Goal: Task Accomplishment & Management: Use online tool/utility

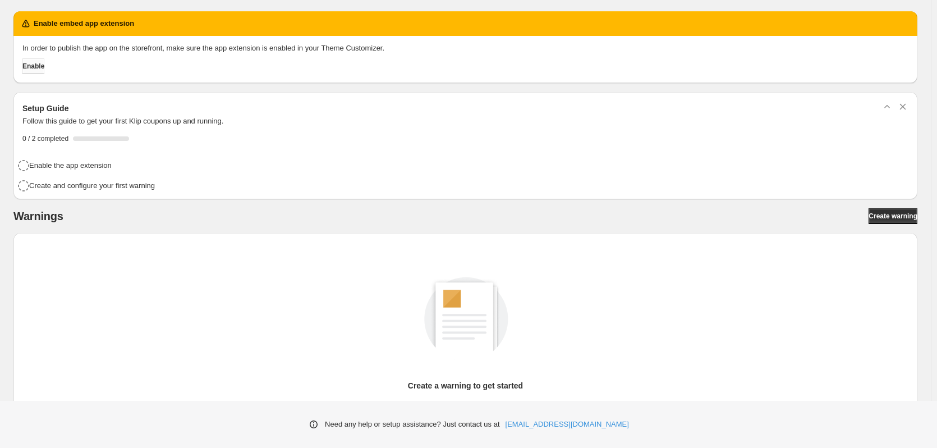
click at [43, 67] on span "Enable" at bounding box center [33, 66] width 22 height 9
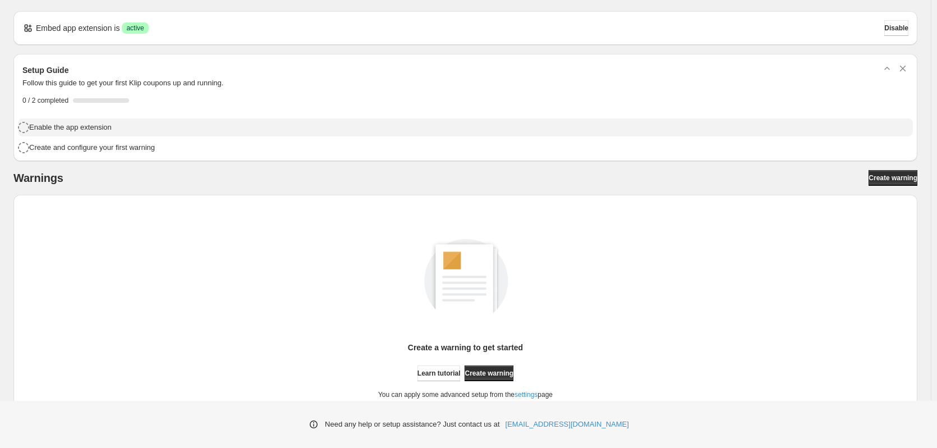
click at [26, 127] on icon "button" at bounding box center [23, 127] width 13 height 13
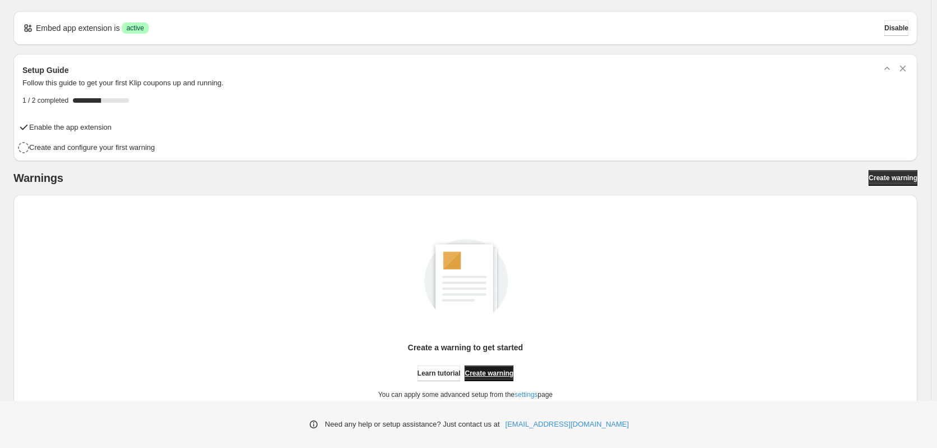
click at [509, 366] on link "Create warning" at bounding box center [488, 373] width 49 height 16
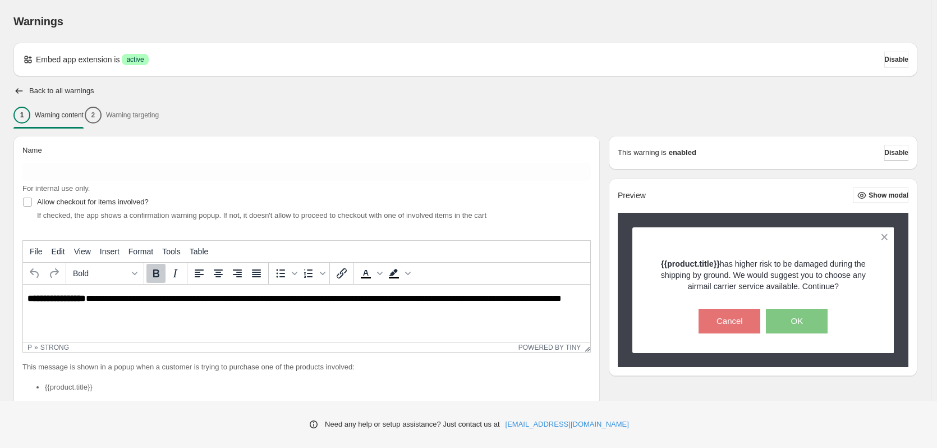
click at [140, 115] on div "1 Warning content 2 Warning targeting" at bounding box center [464, 115] width 903 height 24
click at [108, 118] on div "1 Warning content 2 Warning targeting" at bounding box center [464, 115] width 903 height 24
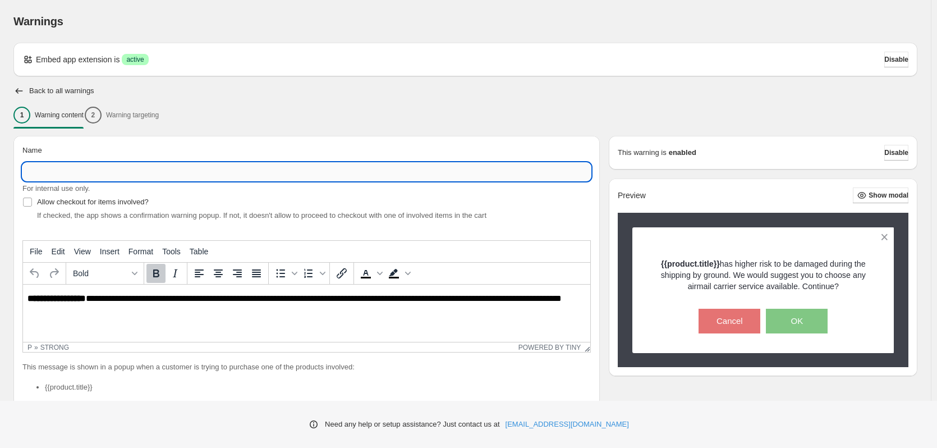
click at [43, 171] on input "Name" at bounding box center [306, 172] width 568 height 18
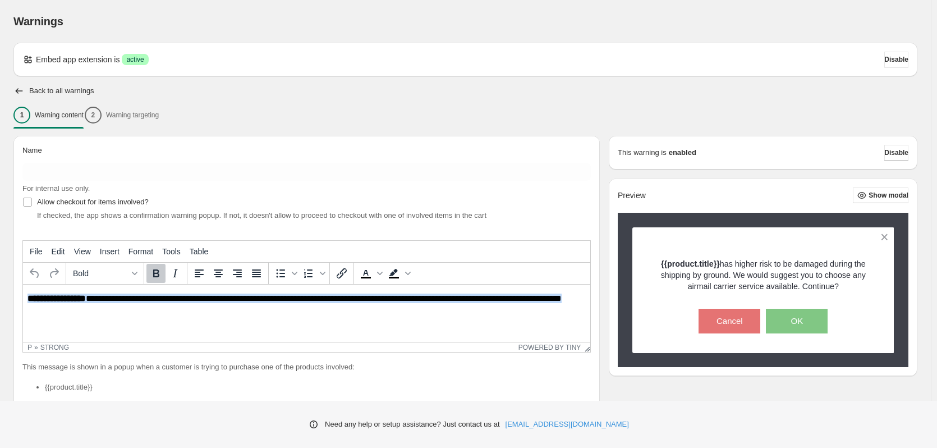
drag, startPoint x: 83, startPoint y: 311, endPoint x: 9, endPoint y: 269, distance: 85.1
click at [23, 284] on html "**********" at bounding box center [306, 303] width 567 height 38
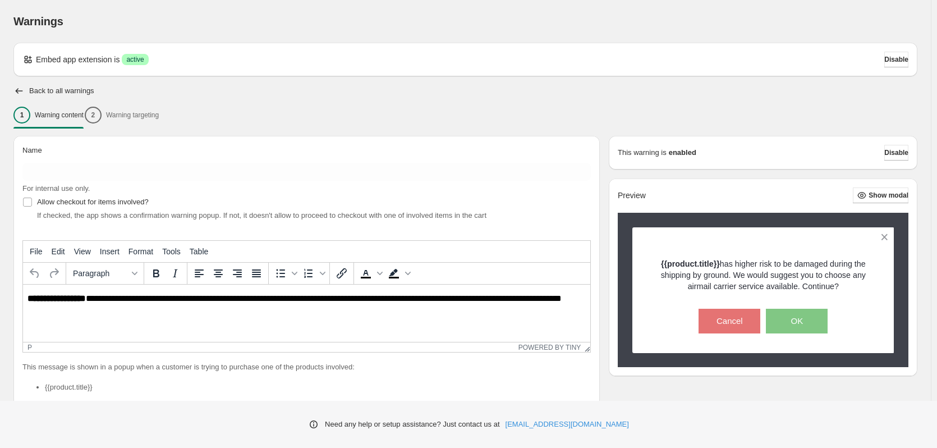
click at [95, 314] on html "**********" at bounding box center [306, 303] width 567 height 38
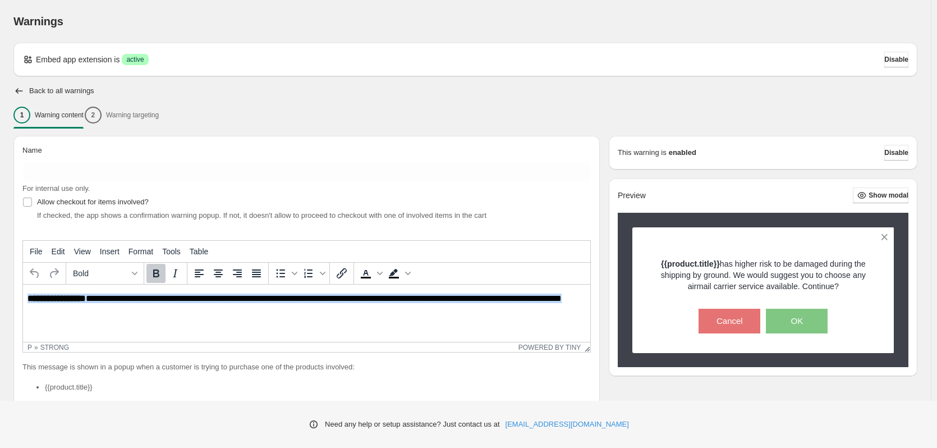
drag, startPoint x: 81, startPoint y: 312, endPoint x: 33, endPoint y: 576, distance: 268.9
click at [23, 292] on html "**********" at bounding box center [306, 303] width 567 height 38
paste body "Rich Text Area. Press ALT-0 for help."
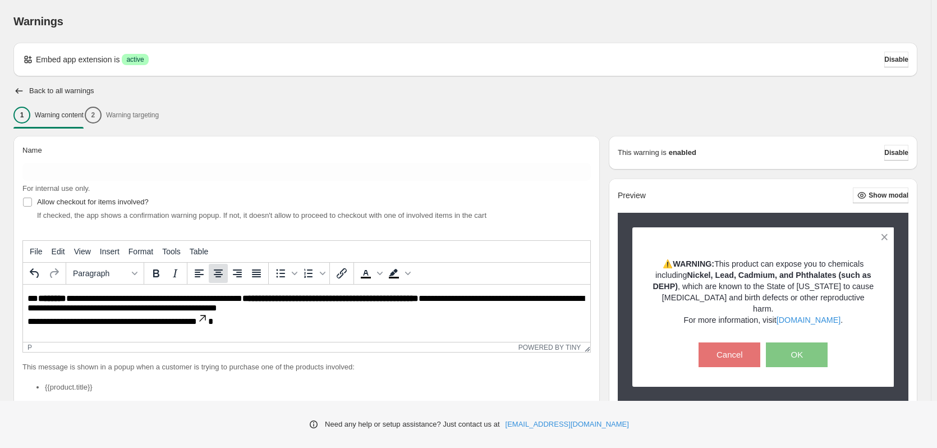
click at [220, 274] on icon "Align center" at bounding box center [218, 273] width 9 height 8
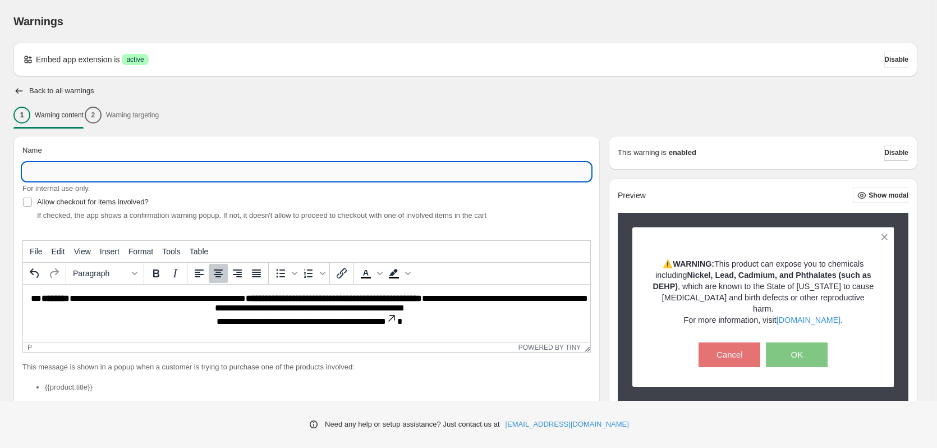
click at [76, 170] on input "Name" at bounding box center [306, 172] width 568 height 18
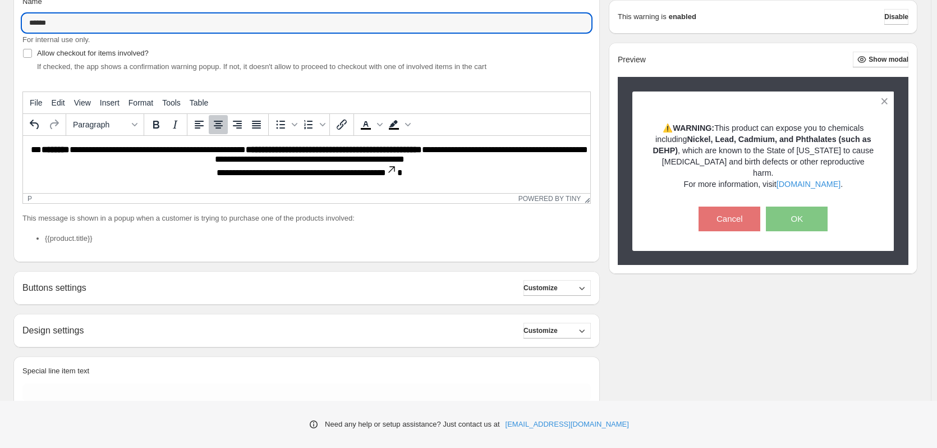
scroll to position [168, 0]
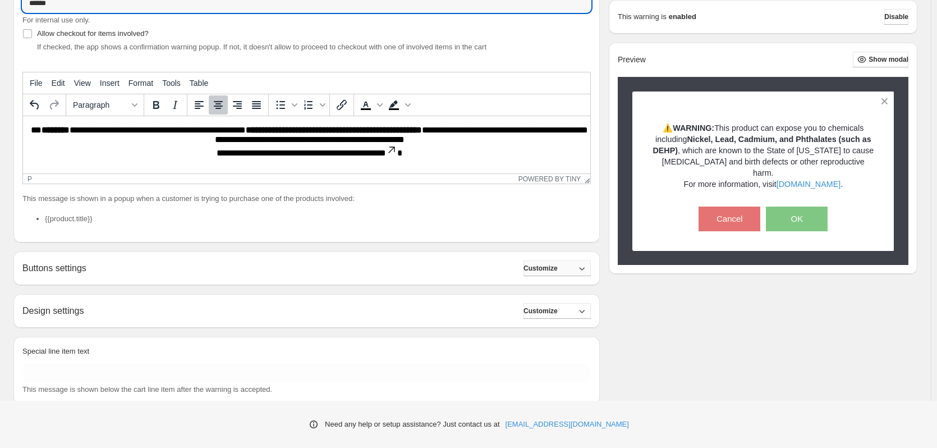
type input "******"
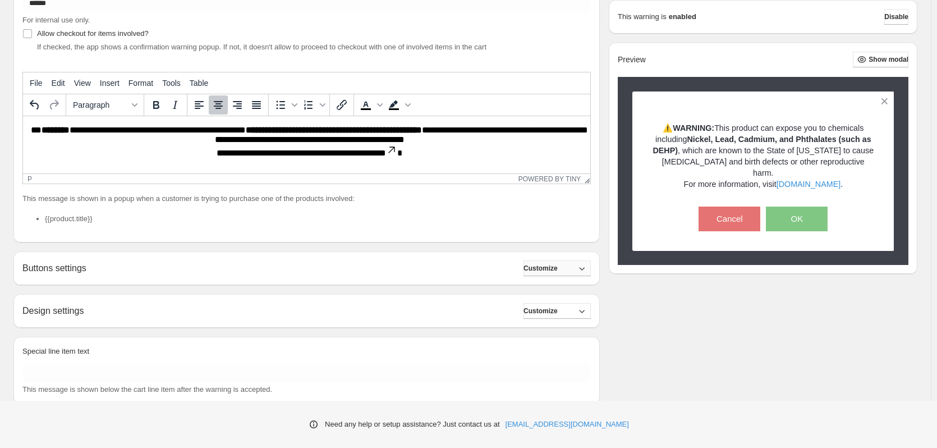
click at [557, 265] on span "Customize" at bounding box center [540, 268] width 34 height 9
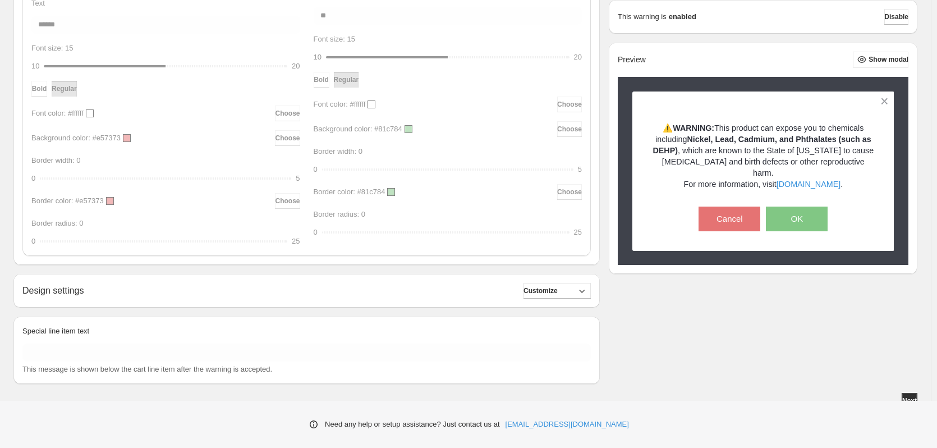
scroll to position [529, 0]
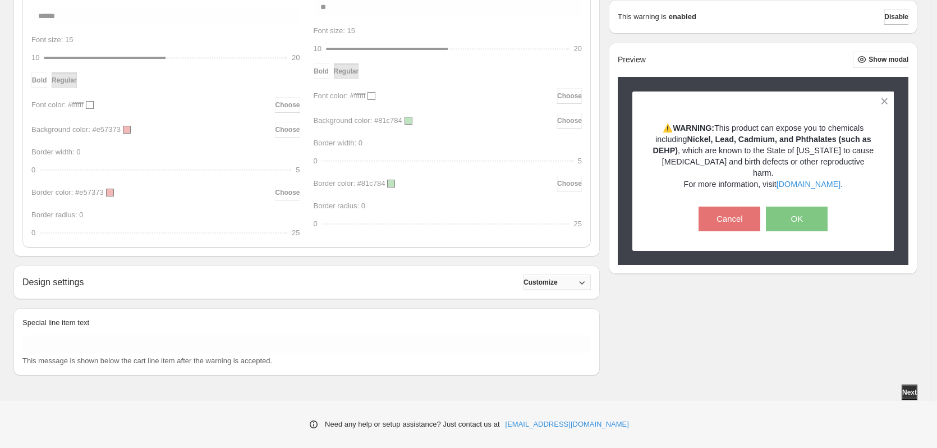
click at [586, 278] on icon "button" at bounding box center [581, 281] width 11 height 11
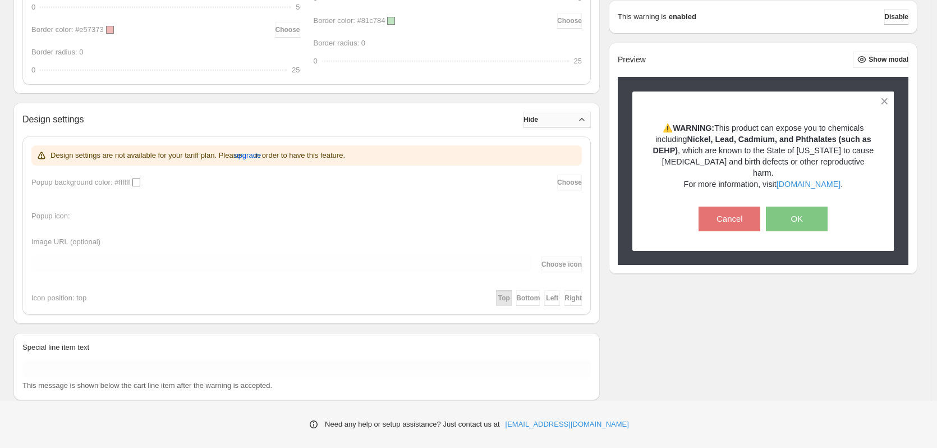
scroll to position [716, 0]
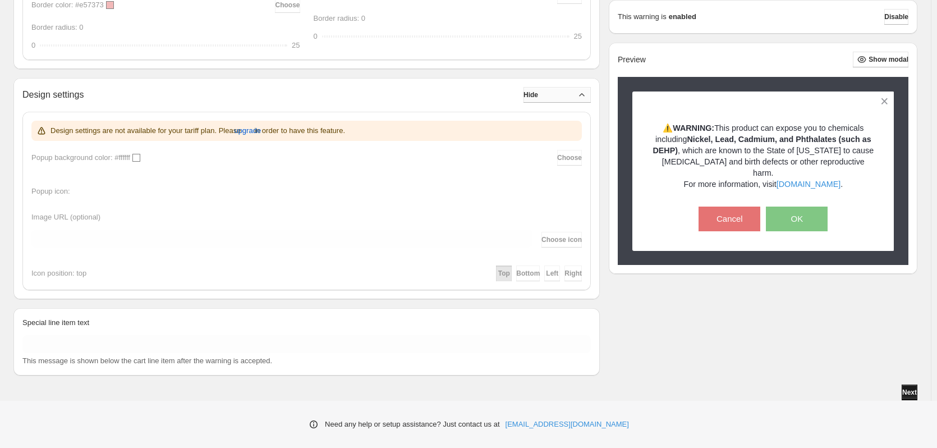
click at [908, 388] on span "Next" at bounding box center [909, 392] width 15 height 9
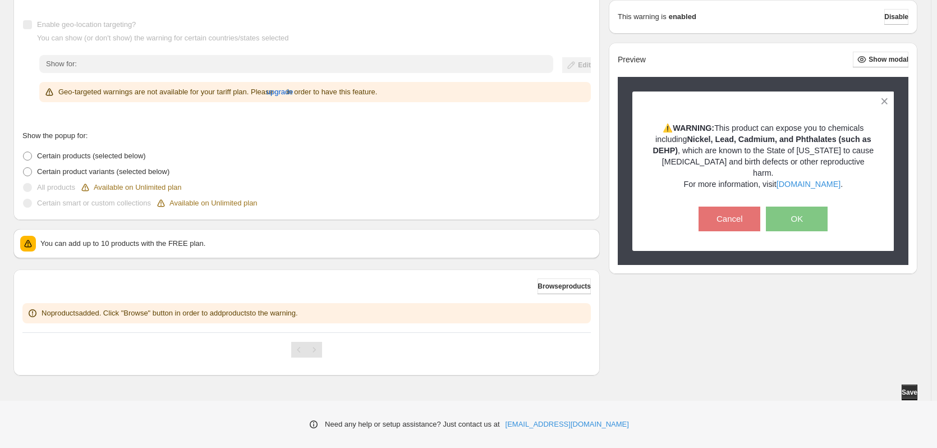
scroll to position [174, 0]
click at [568, 288] on span "Browse products" at bounding box center [563, 286] width 53 height 9
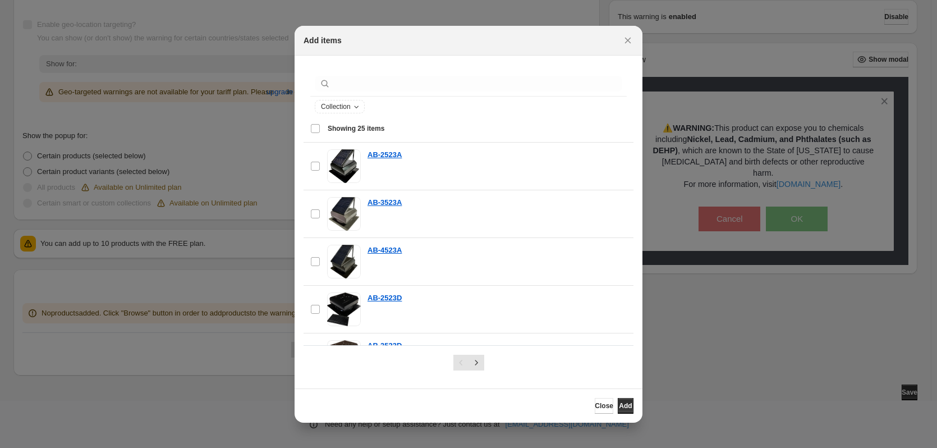
click at [316, 128] on div "Select all 25 items Showing 25 items" at bounding box center [468, 128] width 316 height 27
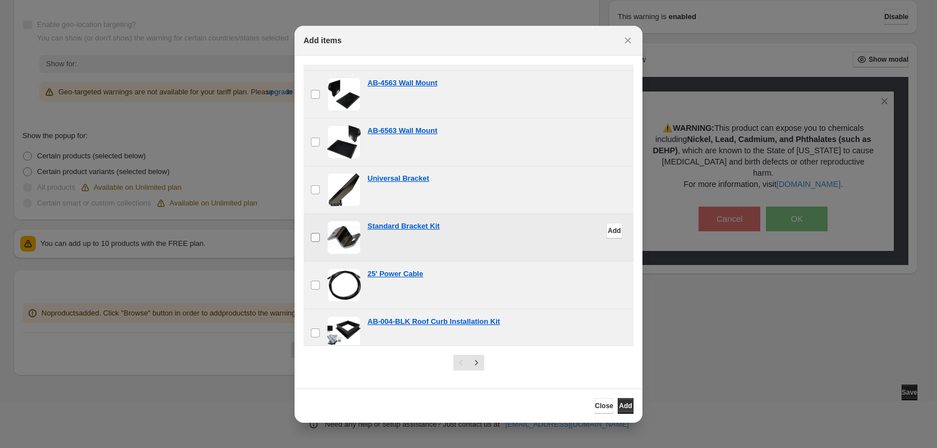
scroll to position [989, 0]
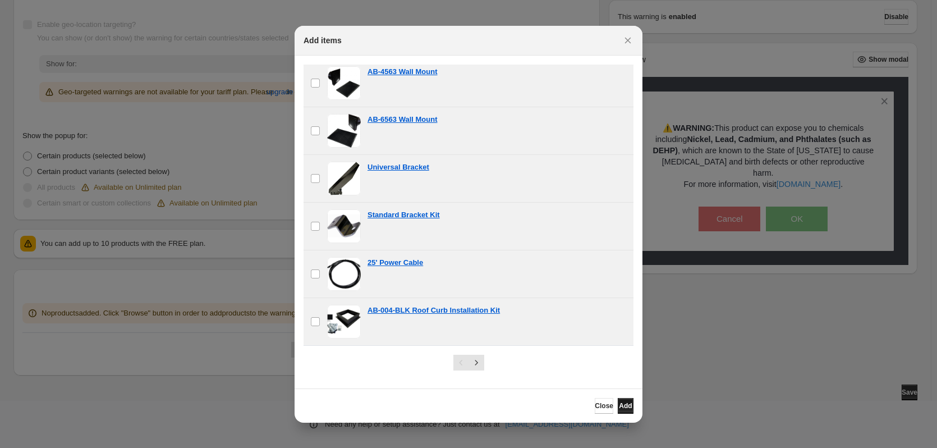
click at [625, 407] on span "Add" at bounding box center [625, 405] width 13 height 9
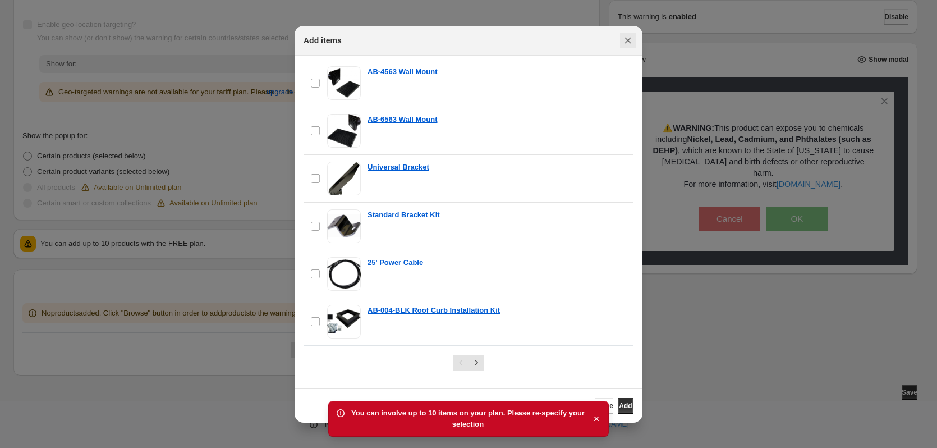
click at [628, 38] on icon "Close" at bounding box center [627, 40] width 11 height 11
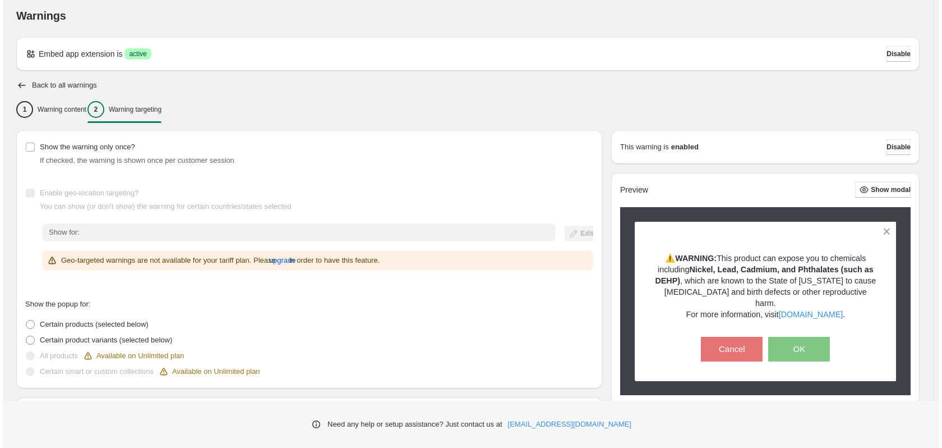
scroll to position [0, 0]
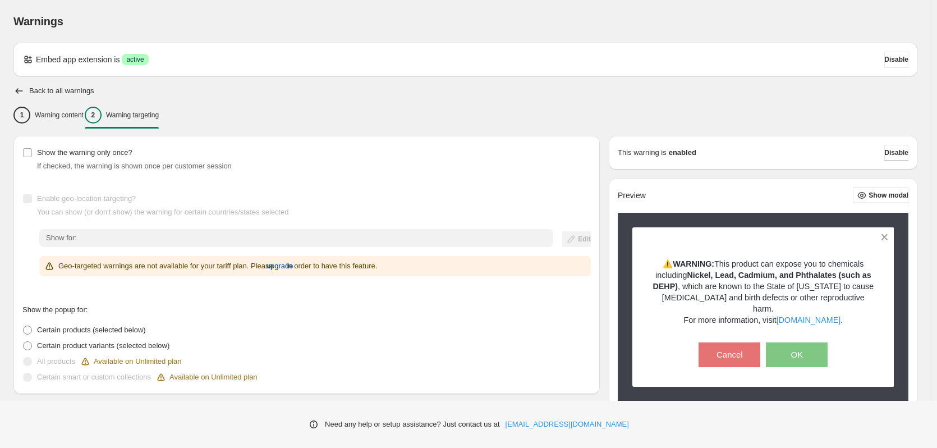
click at [285, 267] on span "upgrade" at bounding box center [279, 265] width 27 height 11
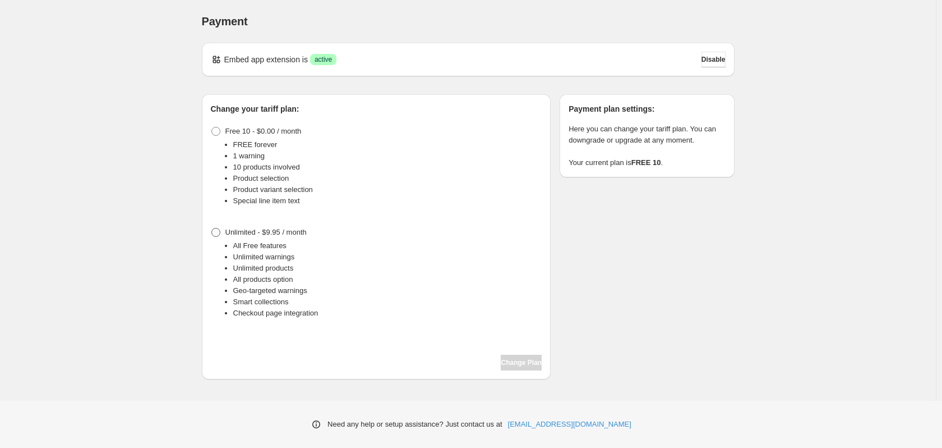
click at [218, 231] on span at bounding box center [215, 232] width 9 height 9
click at [536, 358] on button "Change Plan" at bounding box center [521, 362] width 41 height 16
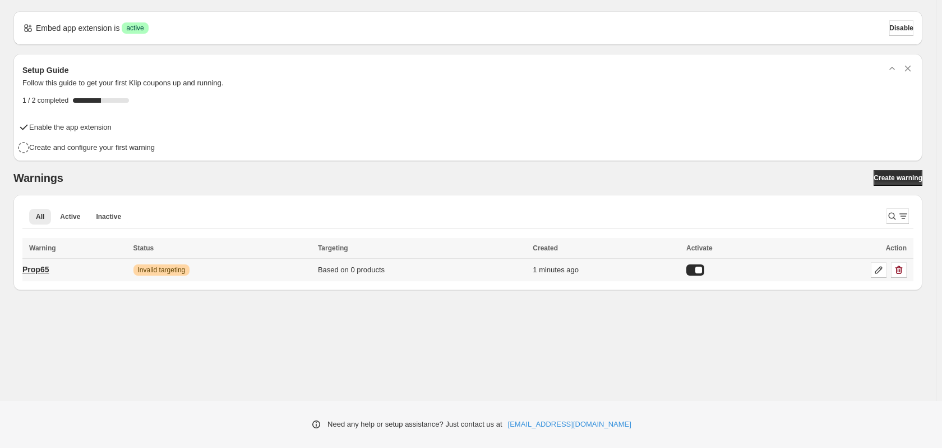
click at [41, 267] on p "Prop65" at bounding box center [35, 269] width 26 height 11
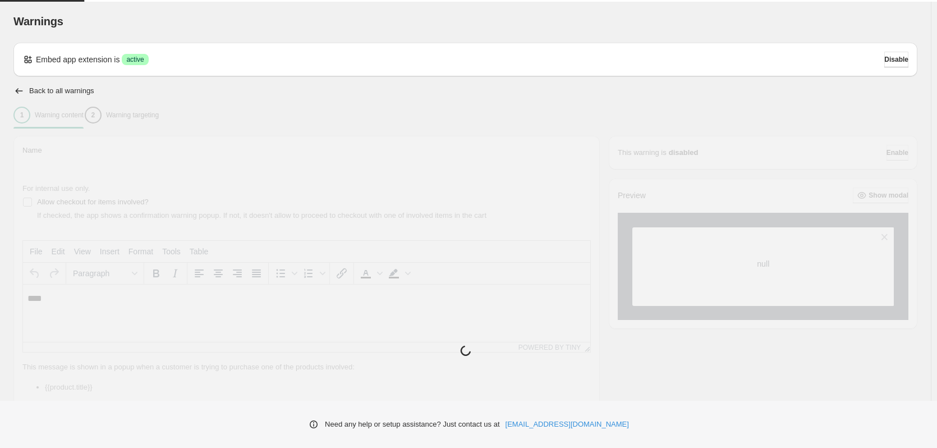
type input "******"
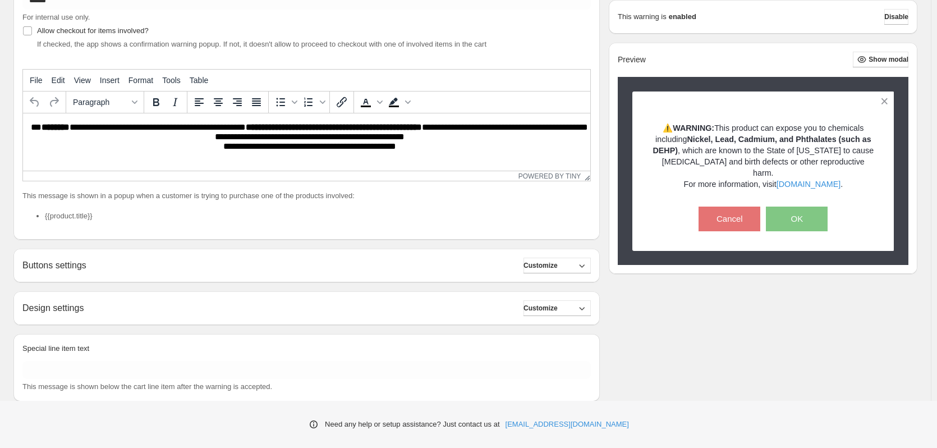
scroll to position [197, 0]
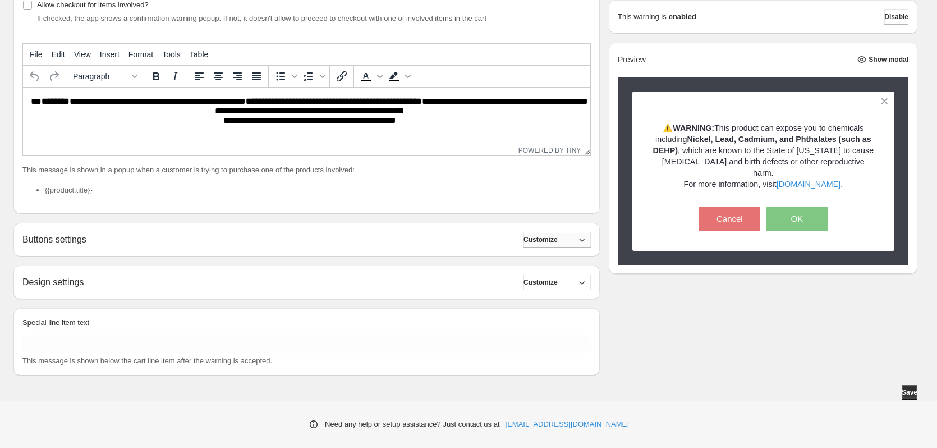
click at [575, 236] on button "Customize" at bounding box center [556, 240] width 67 height 16
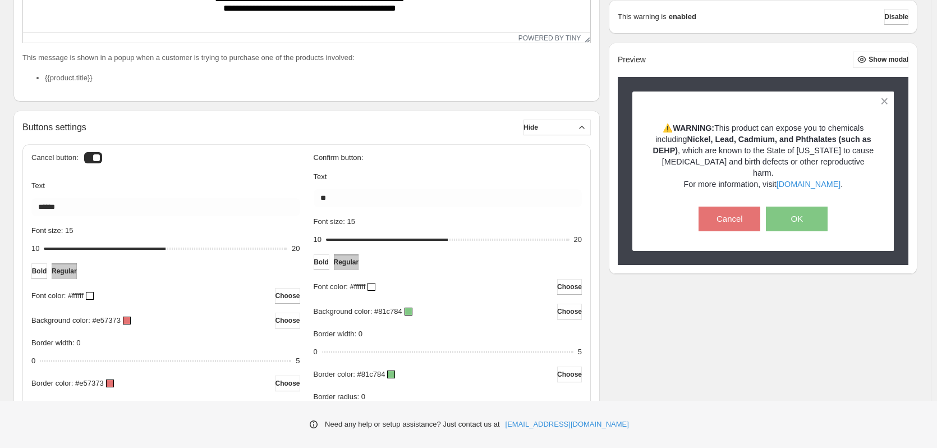
scroll to position [365, 0]
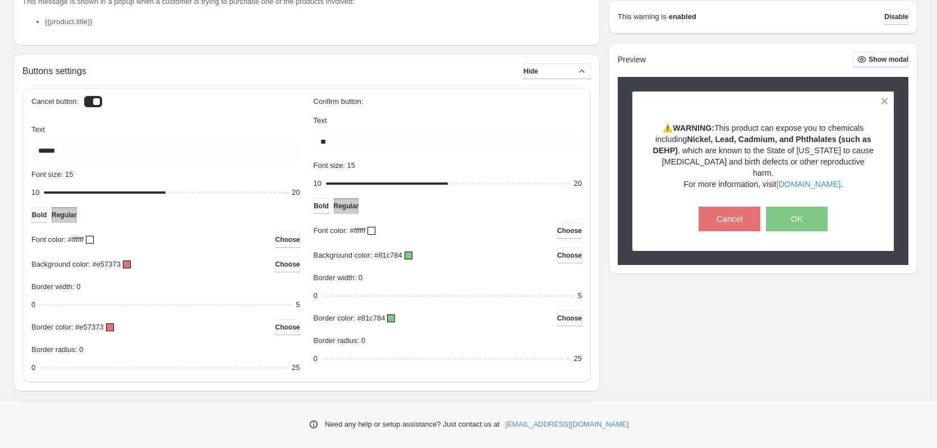
click at [95, 101] on div at bounding box center [93, 101] width 18 height 11
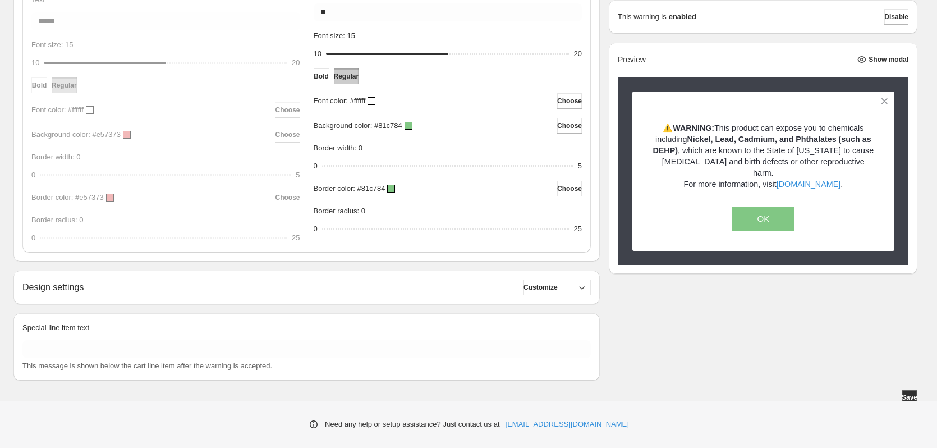
scroll to position [500, 0]
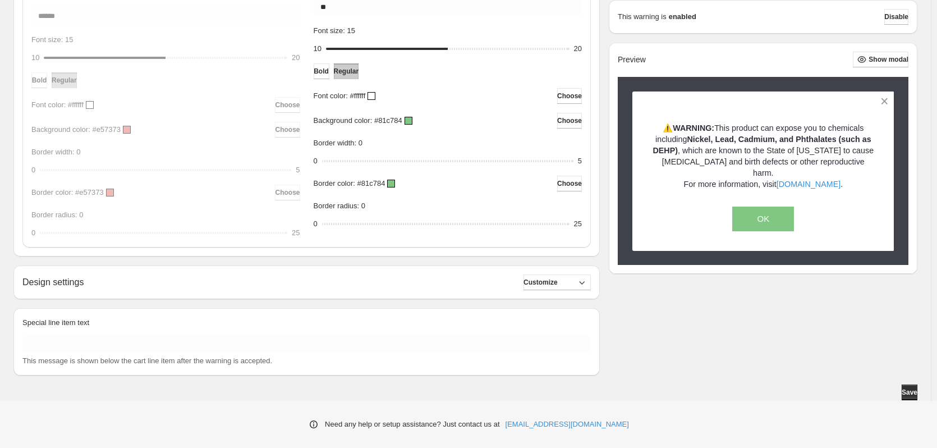
click at [145, 292] on div "Design settings Customize Popup background color: #ffffff Choose Popup icon: Im…" at bounding box center [306, 282] width 586 height 34
click at [912, 394] on span "Save" at bounding box center [909, 392] width 16 height 9
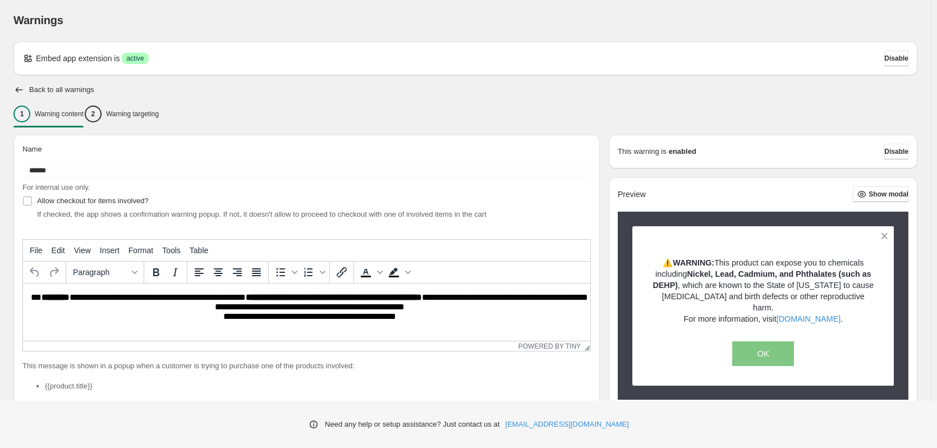
scroll to position [0, 0]
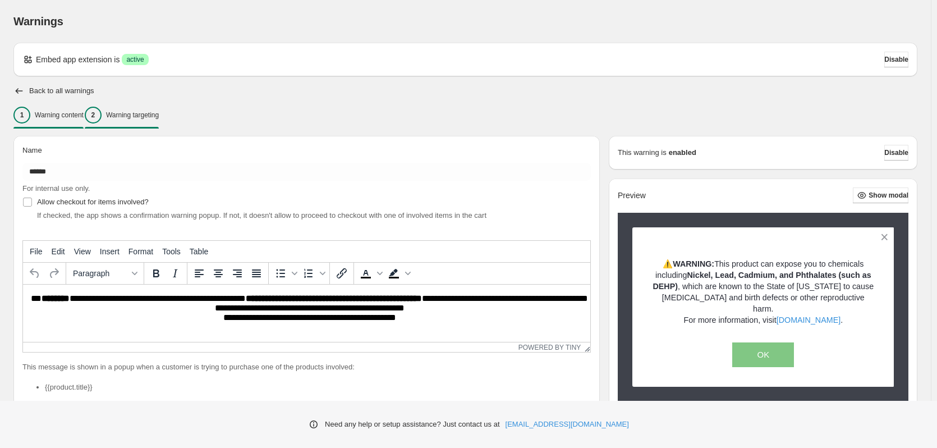
click at [159, 114] on p "Warning targeting" at bounding box center [132, 114] width 53 height 9
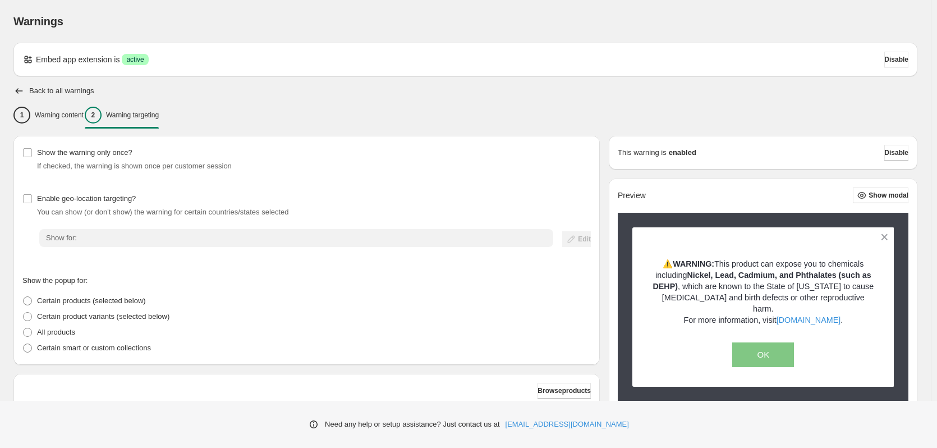
click at [22, 193] on div "Show the warning only once? If checked, the warning is shown once per customer …" at bounding box center [306, 250] width 586 height 229
click at [587, 239] on span "Edit" at bounding box center [584, 238] width 13 height 9
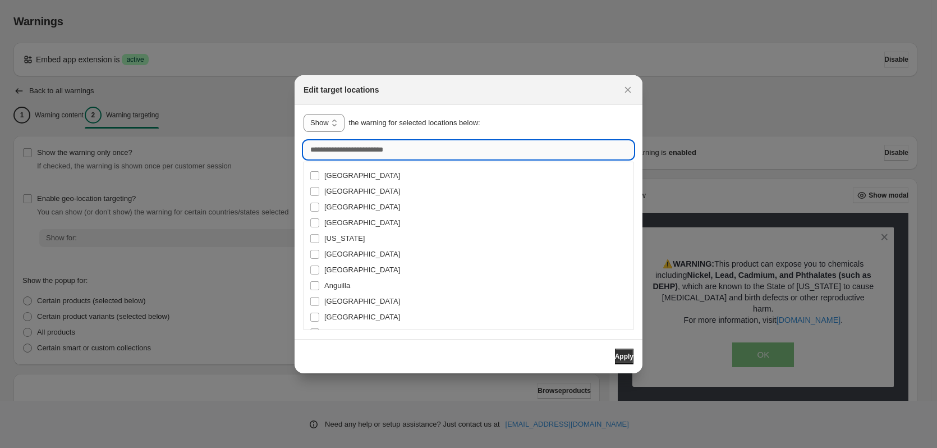
click at [377, 154] on input ":r1a:" at bounding box center [468, 150] width 330 height 18
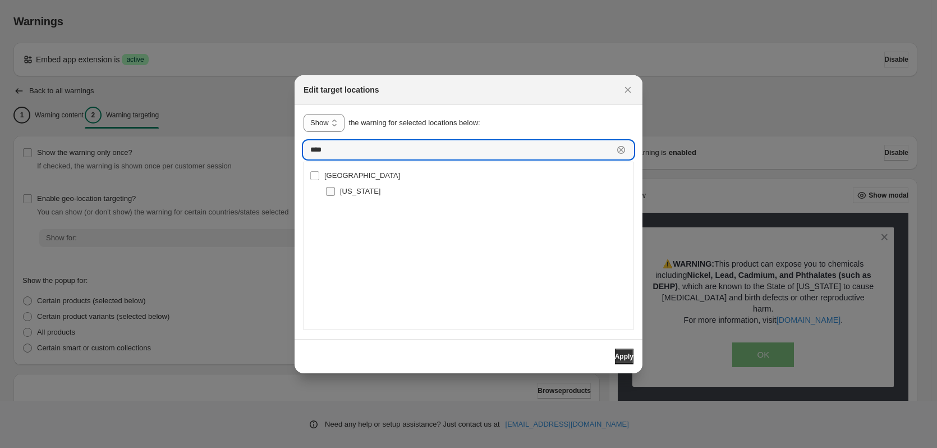
type input "****"
type input "**********"
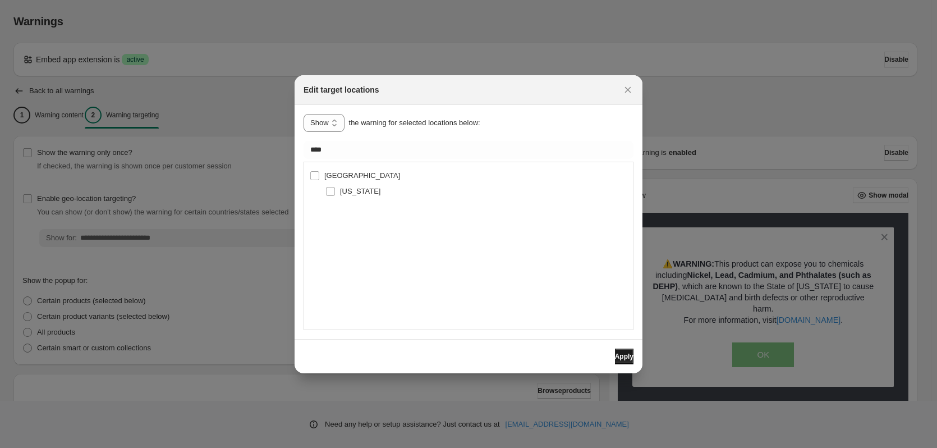
click at [621, 352] on span "Apply" at bounding box center [624, 356] width 19 height 9
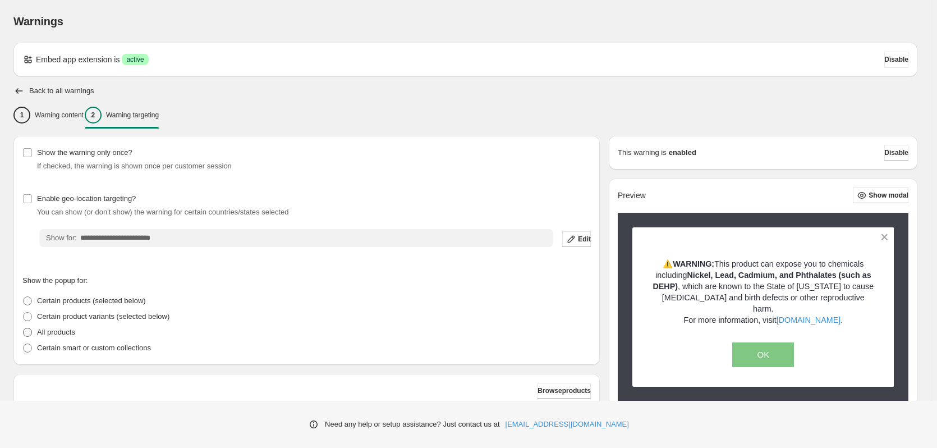
click at [24, 334] on span at bounding box center [27, 331] width 9 height 9
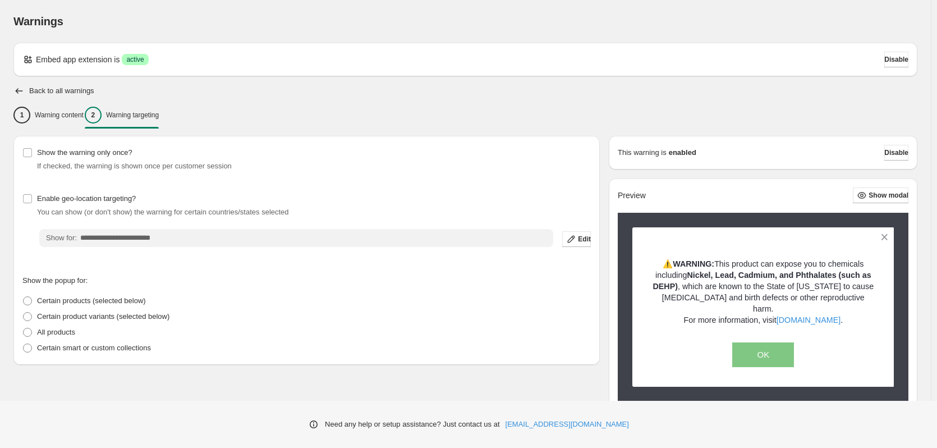
scroll to position [23, 0]
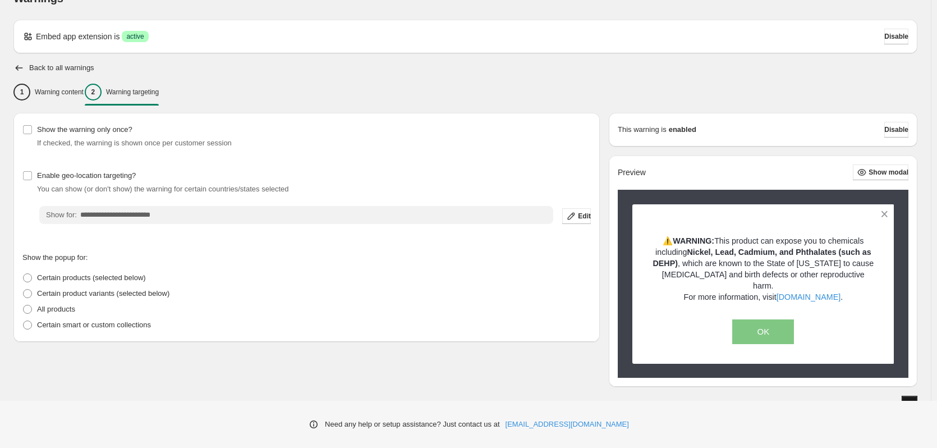
click at [913, 399] on span "Save" at bounding box center [909, 403] width 16 height 9
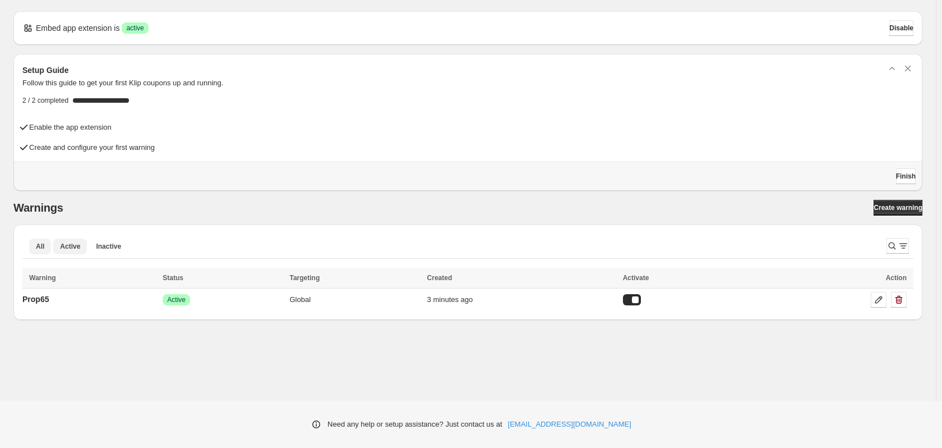
click at [66, 244] on span "Active" at bounding box center [70, 246] width 20 height 9
click at [104, 242] on span "Inactive" at bounding box center [108, 246] width 25 height 9
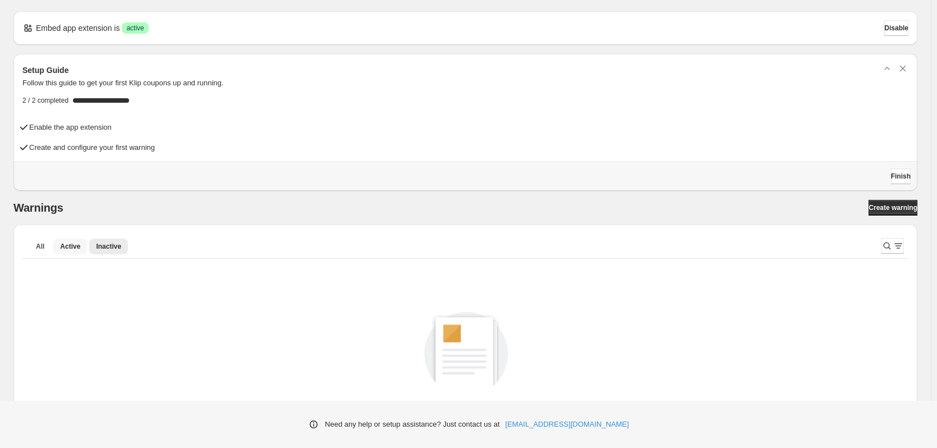
click at [68, 246] on span "Active" at bounding box center [70, 246] width 20 height 9
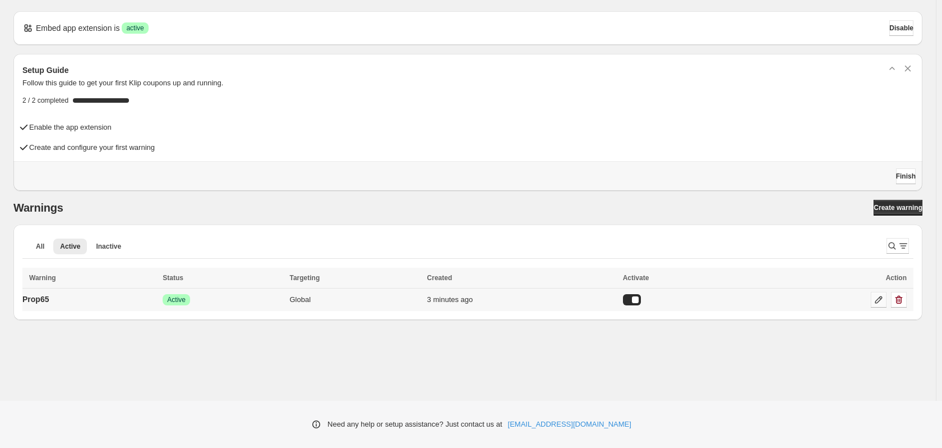
click at [881, 298] on icon at bounding box center [878, 299] width 11 height 11
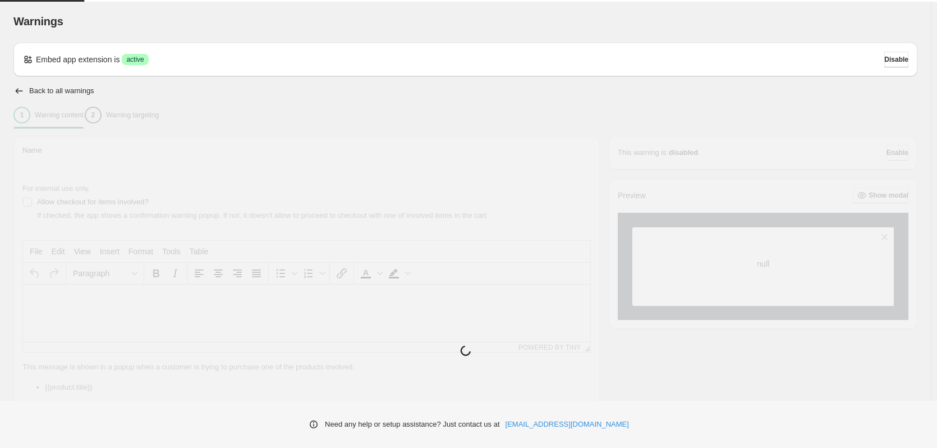
type input "******"
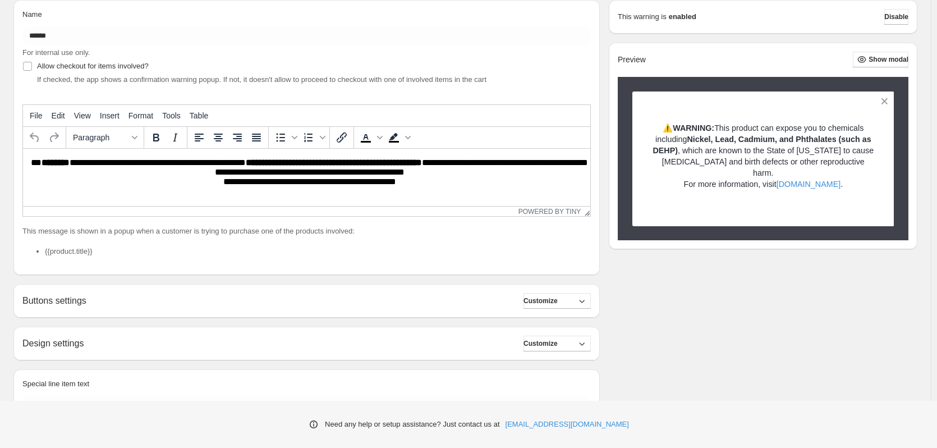
scroll to position [197, 0]
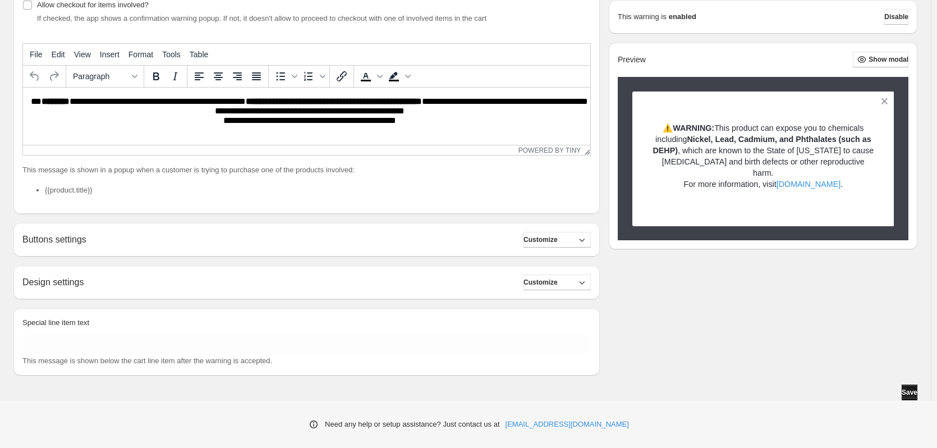
click at [904, 389] on span "Save" at bounding box center [909, 392] width 16 height 9
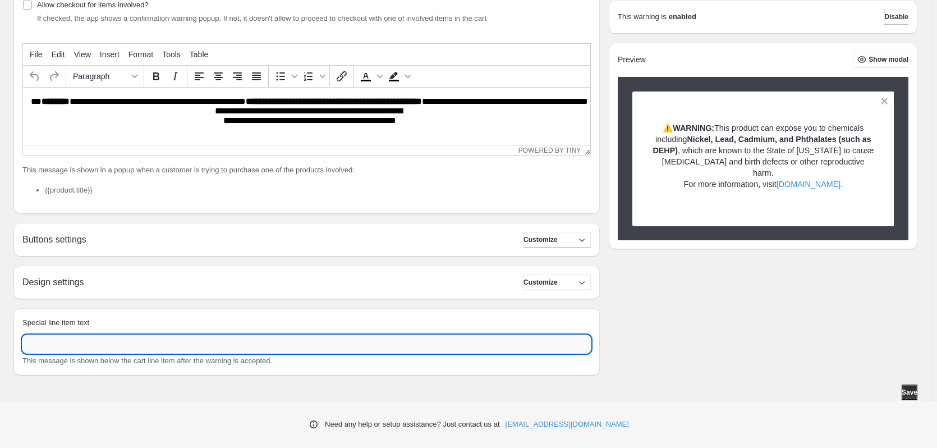
click at [73, 347] on input "Special line item text" at bounding box center [306, 344] width 568 height 18
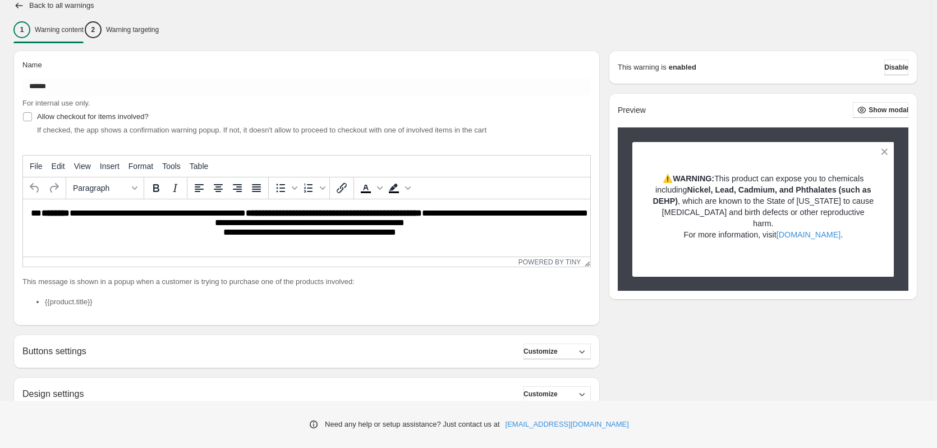
scroll to position [85, 0]
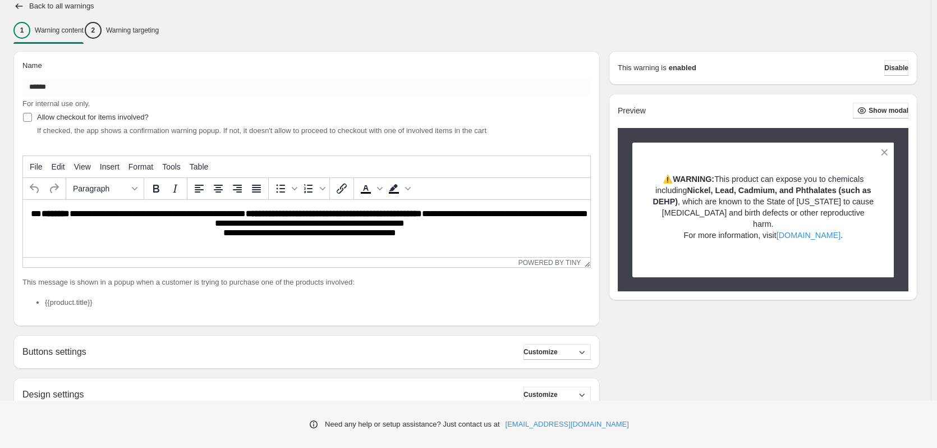
type input "**********"
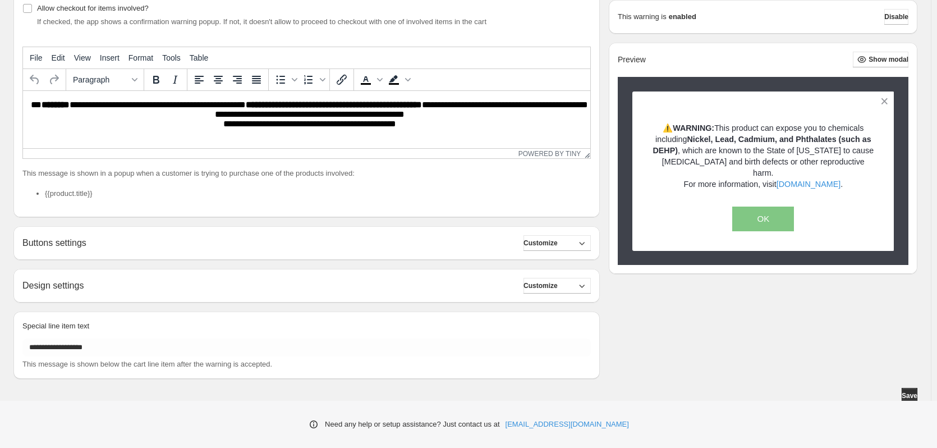
scroll to position [197, 0]
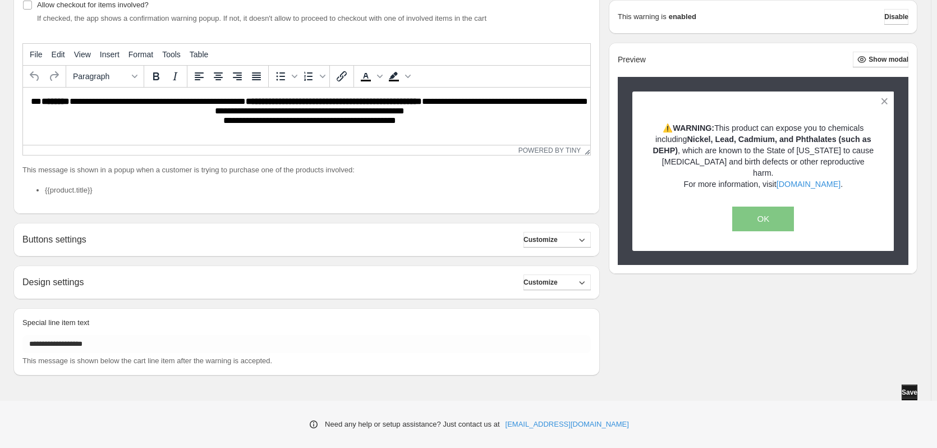
click at [910, 394] on span "Save" at bounding box center [909, 392] width 16 height 9
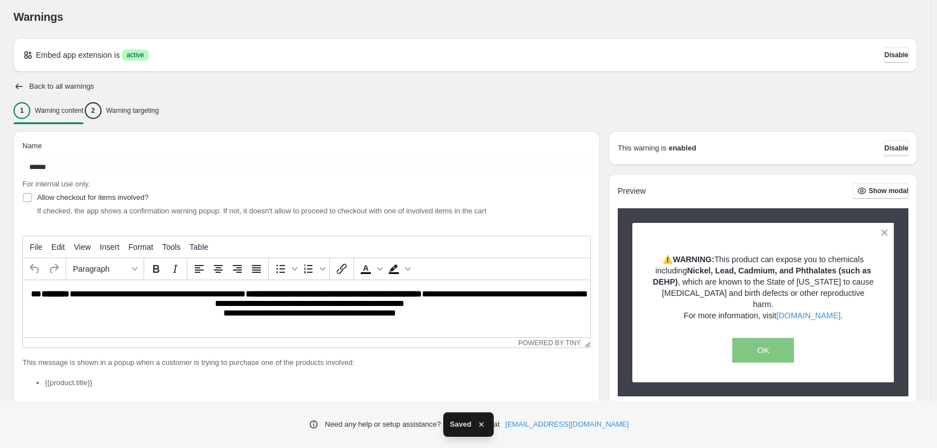
scroll to position [0, 0]
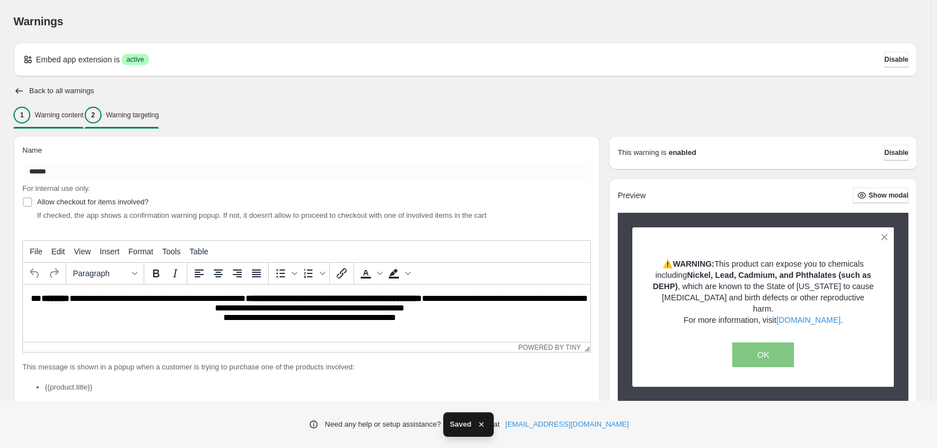
click at [158, 116] on p "Warning targeting" at bounding box center [132, 114] width 53 height 9
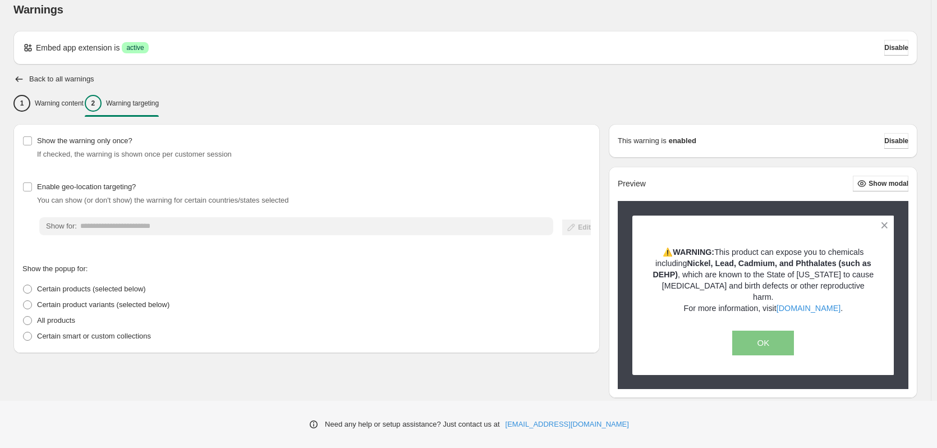
scroll to position [23, 0]
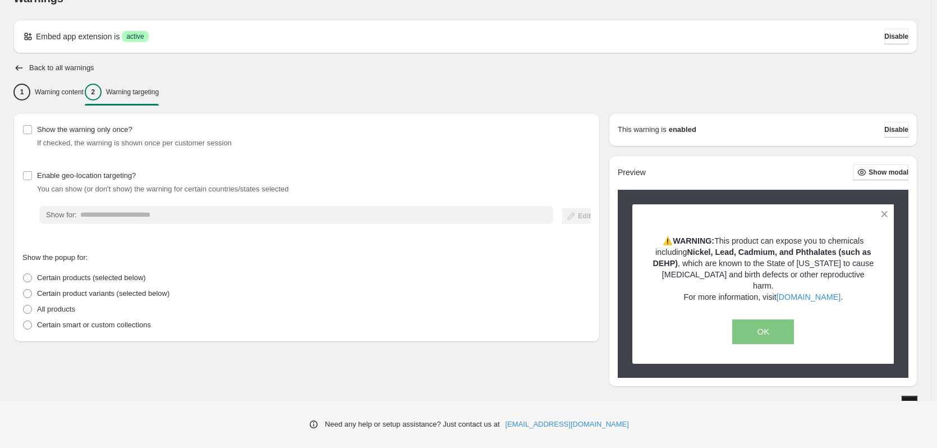
click at [905, 399] on span "Save" at bounding box center [909, 403] width 16 height 9
click at [28, 277] on span at bounding box center [27, 277] width 9 height 9
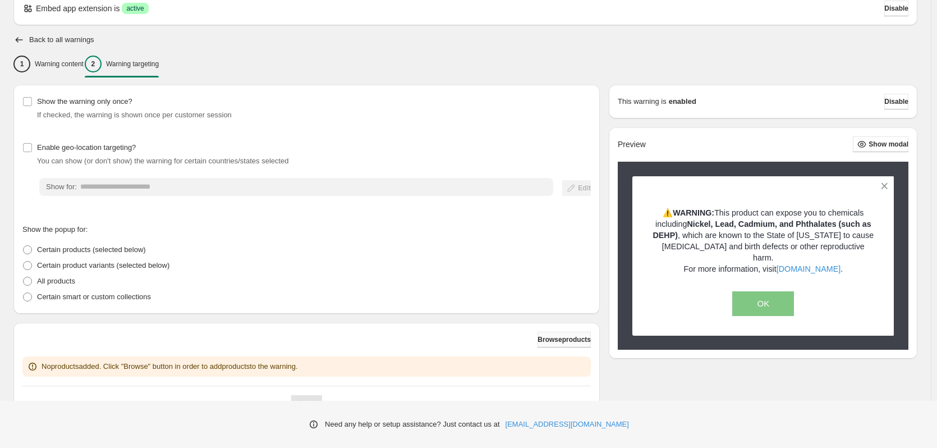
scroll to position [105, 0]
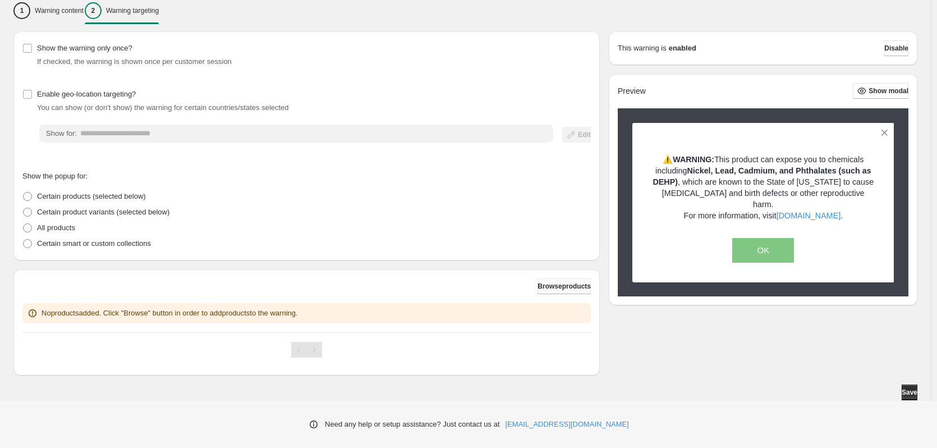
click at [576, 286] on span "Browse products" at bounding box center [563, 286] width 53 height 9
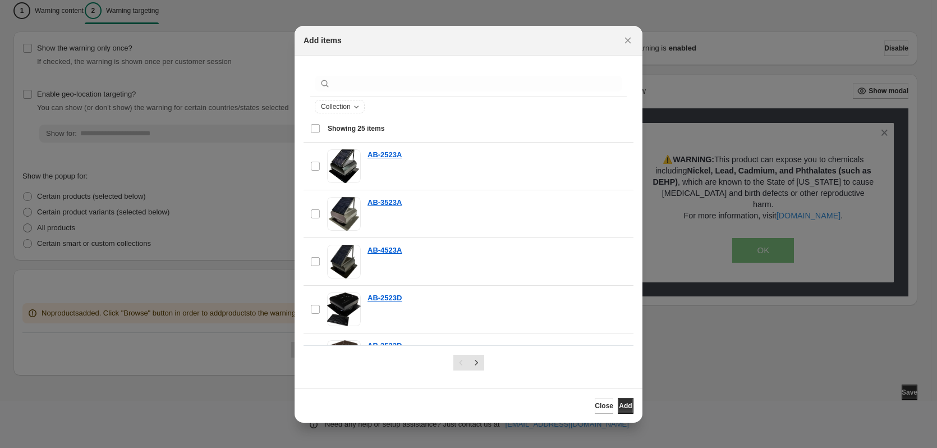
click at [318, 127] on div "Select all 25 items Showing 25 items" at bounding box center [468, 128] width 316 height 27
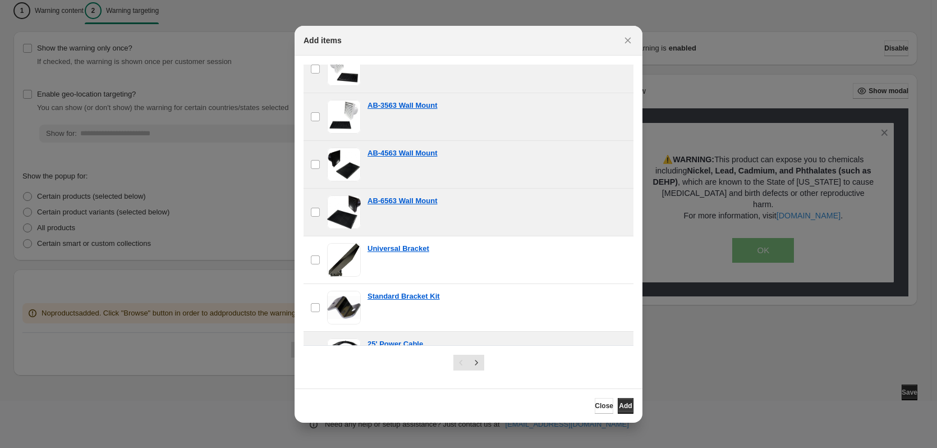
scroll to position [989, 0]
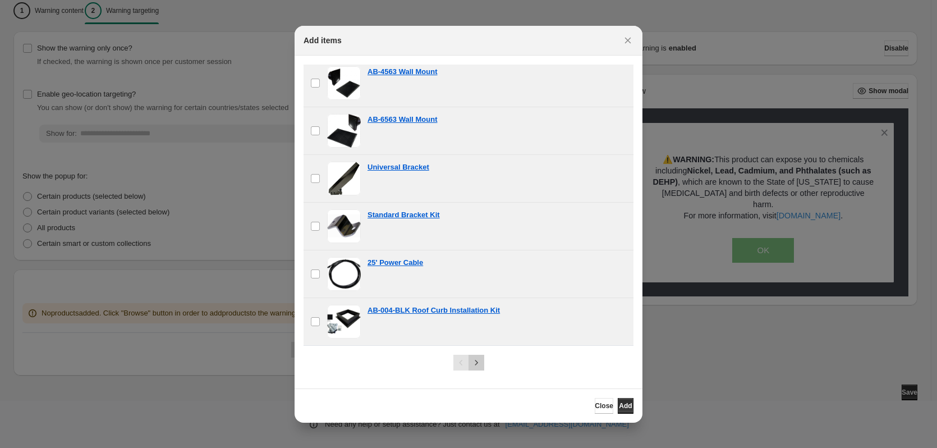
click at [477, 362] on icon "Next" at bounding box center [475, 362] width 11 height 11
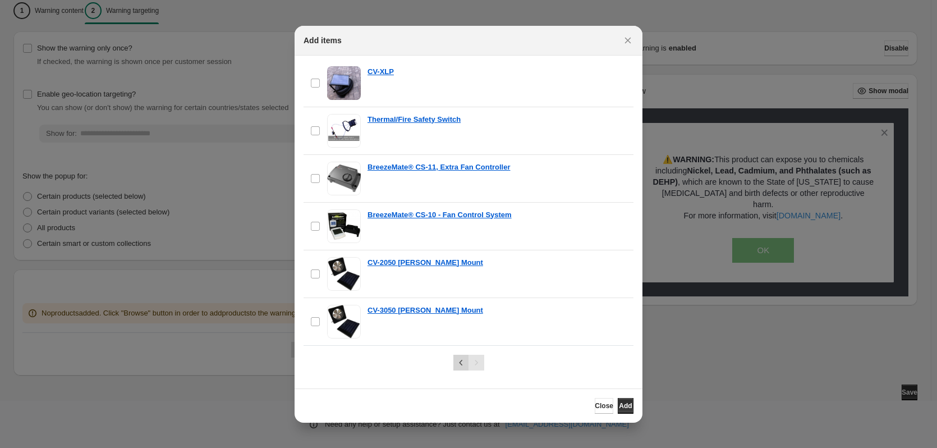
scroll to position [560, 0]
click at [594, 407] on span "Close" at bounding box center [603, 405] width 19 height 9
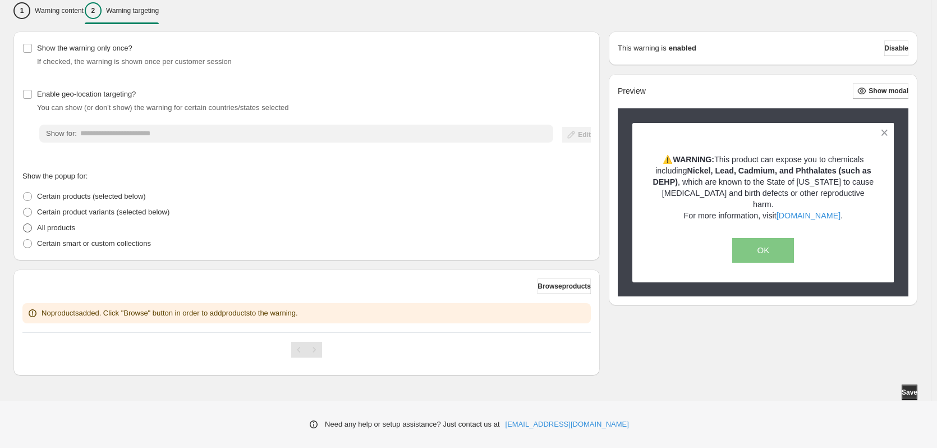
click at [29, 228] on span at bounding box center [27, 227] width 9 height 9
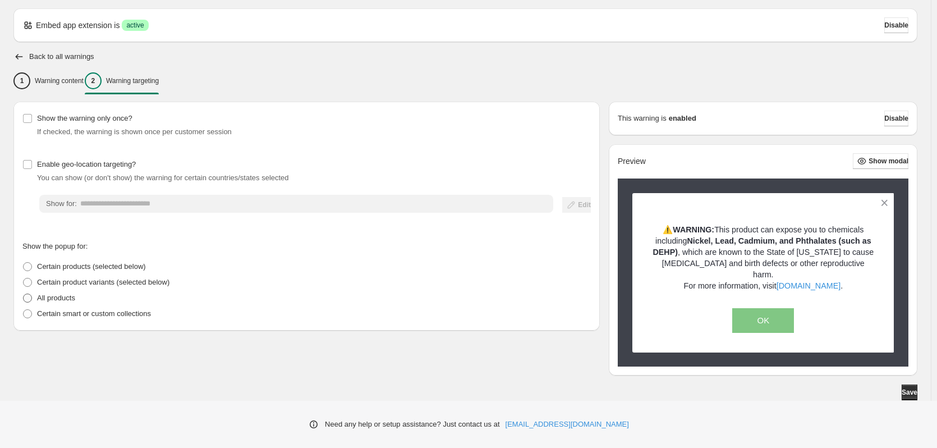
scroll to position [23, 0]
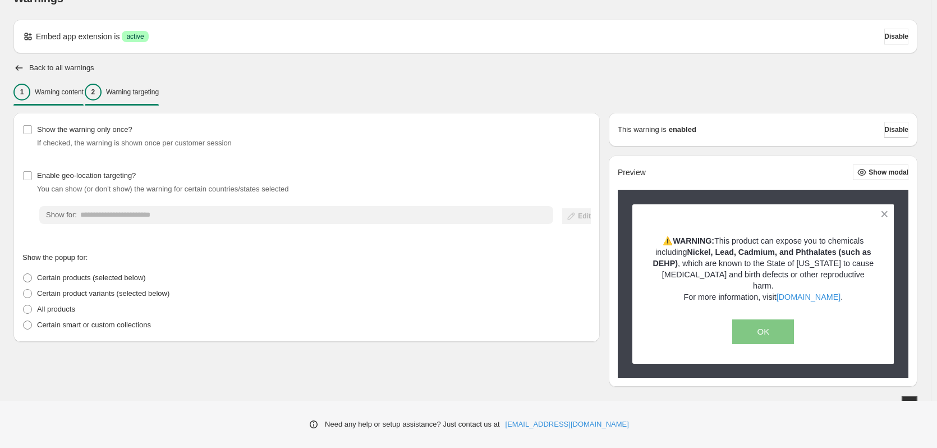
click at [54, 90] on p "Warning content" at bounding box center [59, 91] width 49 height 9
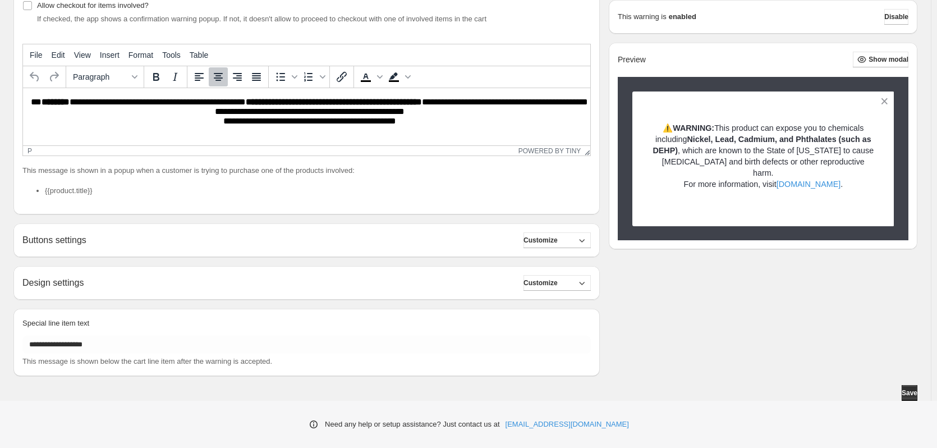
scroll to position [197, 0]
click at [914, 389] on span "Save" at bounding box center [909, 392] width 16 height 9
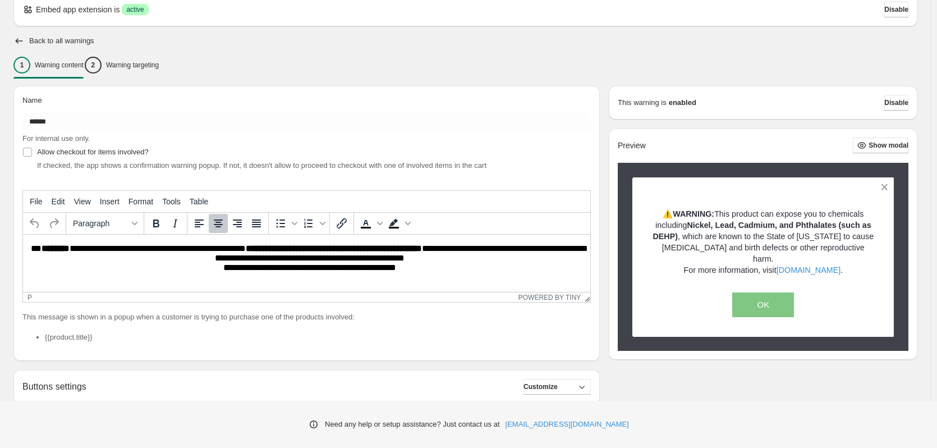
scroll to position [29, 0]
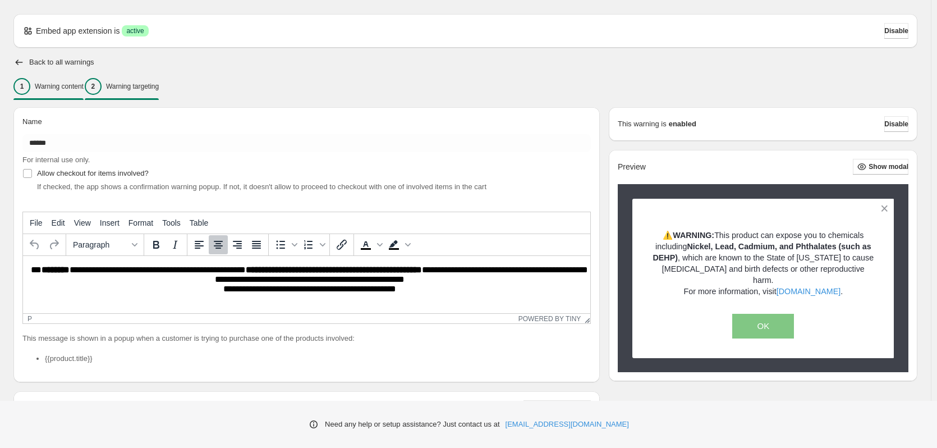
click at [149, 89] on p "Warning targeting" at bounding box center [132, 86] width 53 height 9
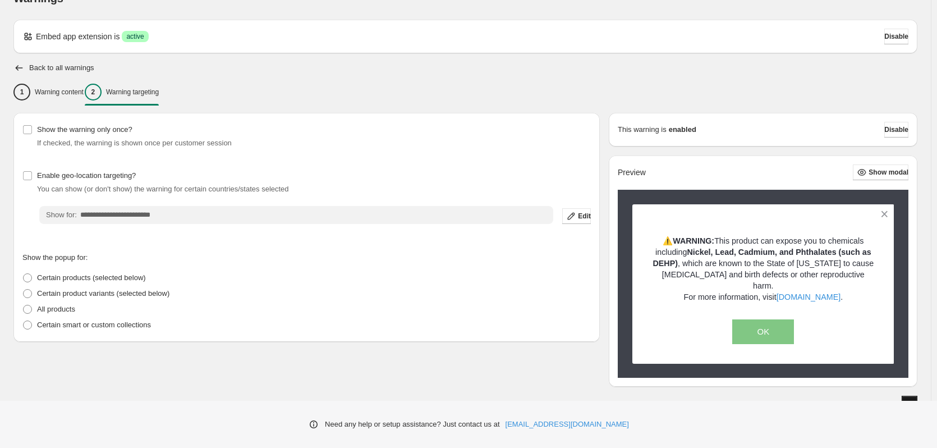
click at [915, 399] on span "Save" at bounding box center [909, 403] width 16 height 9
